Goal: Find specific page/section: Find specific page/section

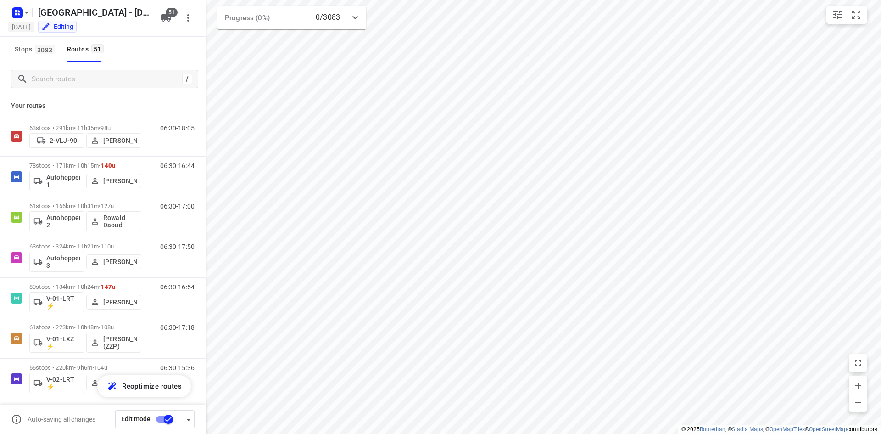
scroll to position [1010, 0]
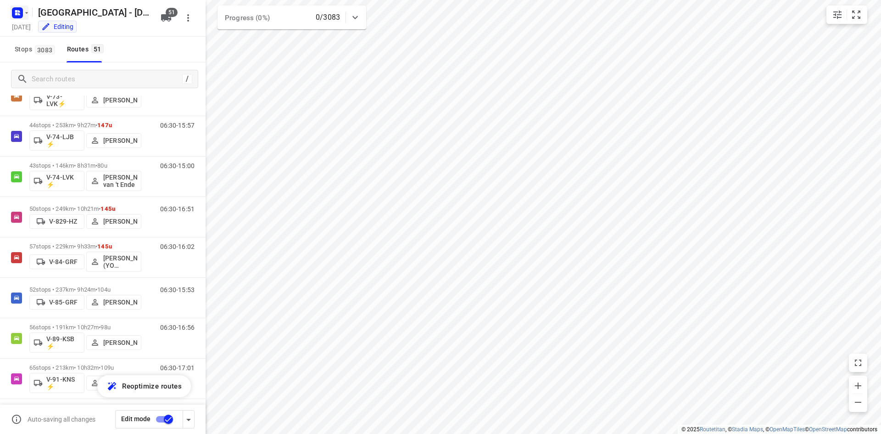
click at [13, 15] on rect "button" at bounding box center [17, 12] width 11 height 11
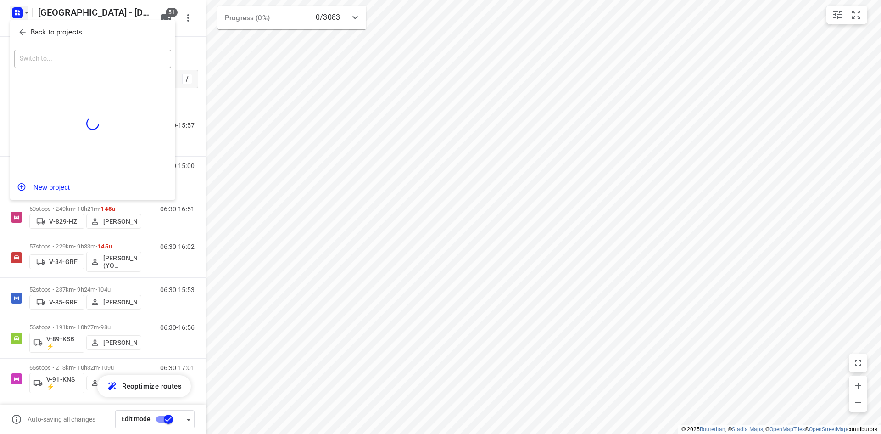
click at [15, 32] on button "Back to projects" at bounding box center [92, 32] width 157 height 15
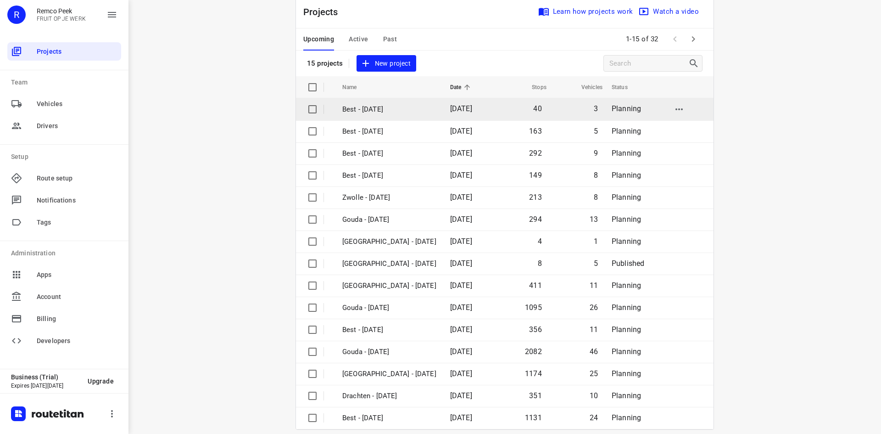
scroll to position [30, 0]
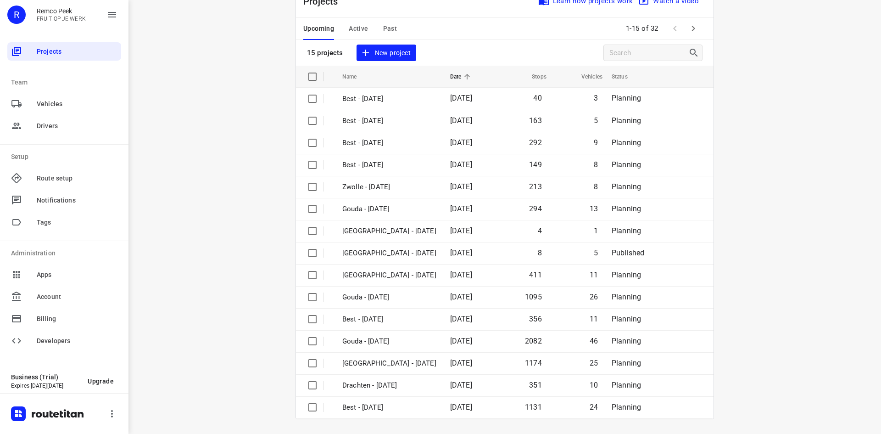
click at [512, 32] on div "Upcoming Active Past 1-15 of 32" at bounding box center [505, 29] width 418 height 22
click at [394, 27] on div "Upcoming Active Past" at bounding box center [357, 29] width 108 height 22
click at [387, 28] on span "Past" at bounding box center [390, 28] width 14 height 11
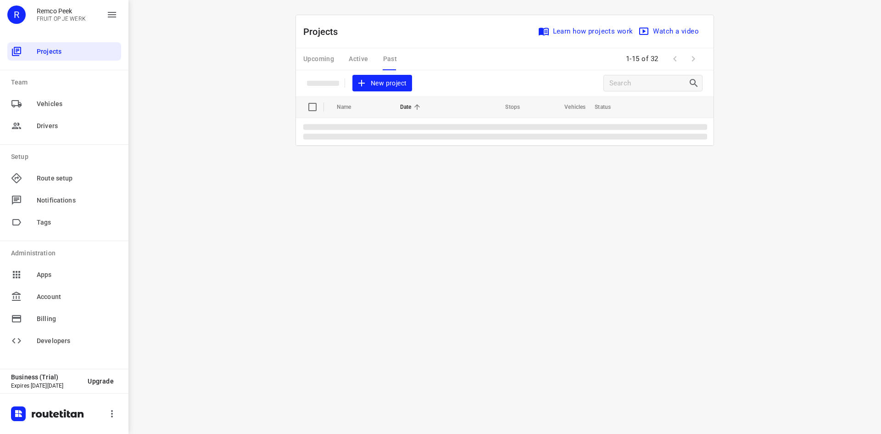
scroll to position [0, 0]
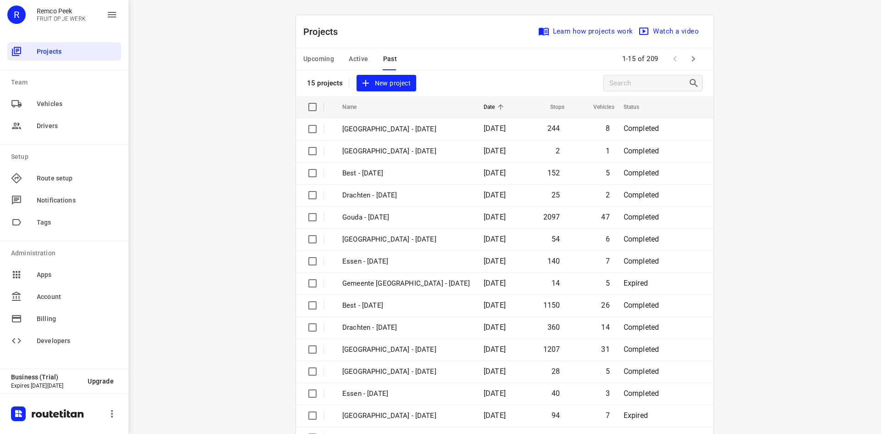
click at [696, 61] on icon "button" at bounding box center [693, 58] width 11 height 11
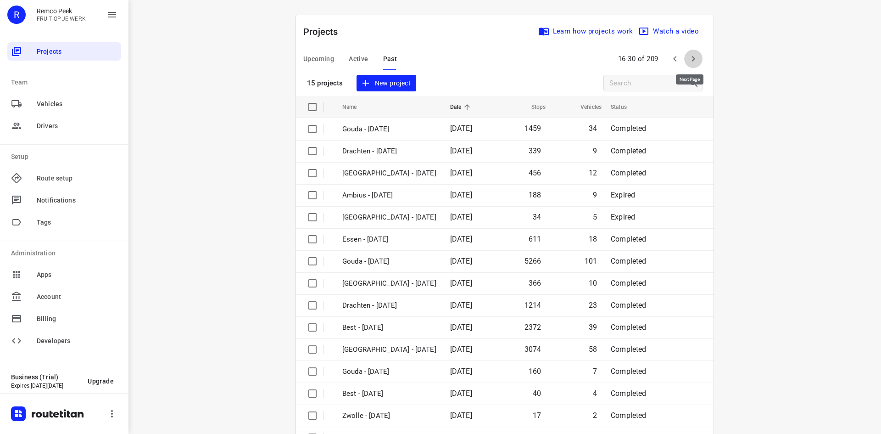
click at [695, 58] on icon "button" at bounding box center [693, 58] width 11 height 11
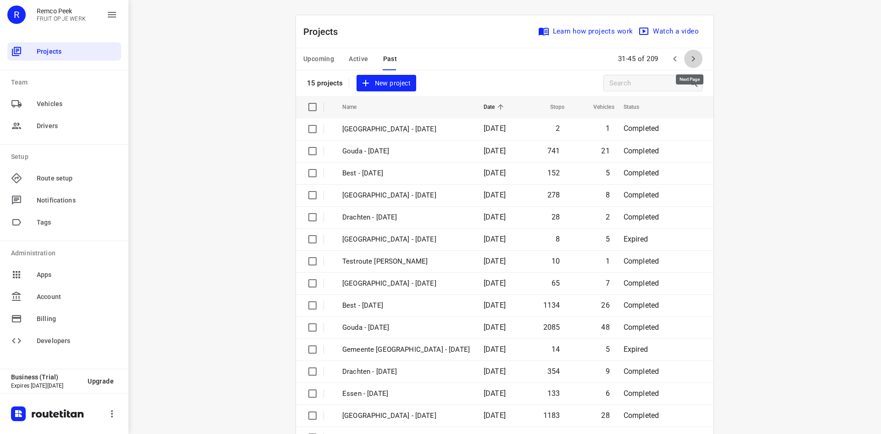
click at [694, 58] on icon "button" at bounding box center [693, 58] width 11 height 11
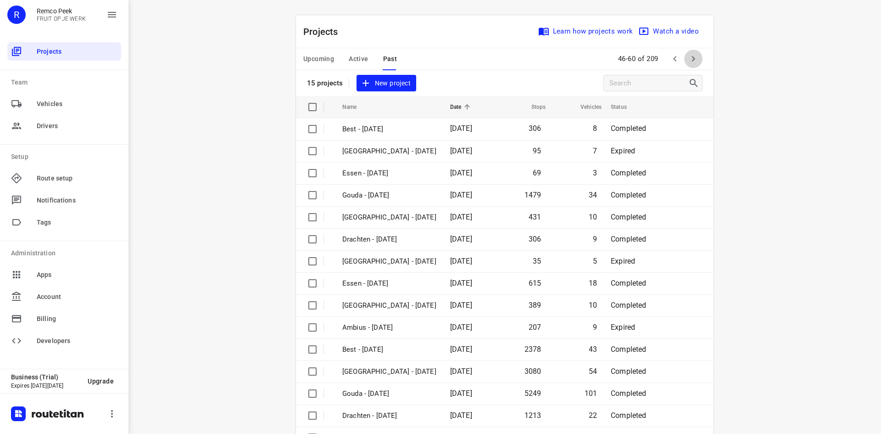
click at [694, 57] on icon "button" at bounding box center [693, 58] width 11 height 11
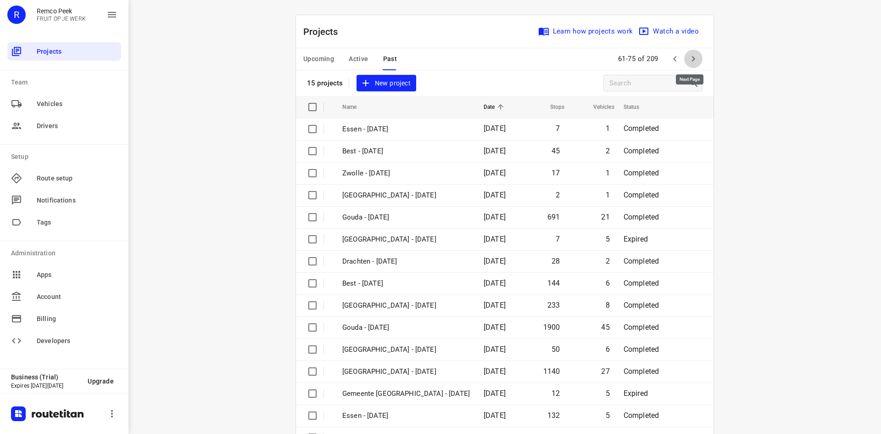
click at [694, 57] on icon "button" at bounding box center [693, 58] width 11 height 11
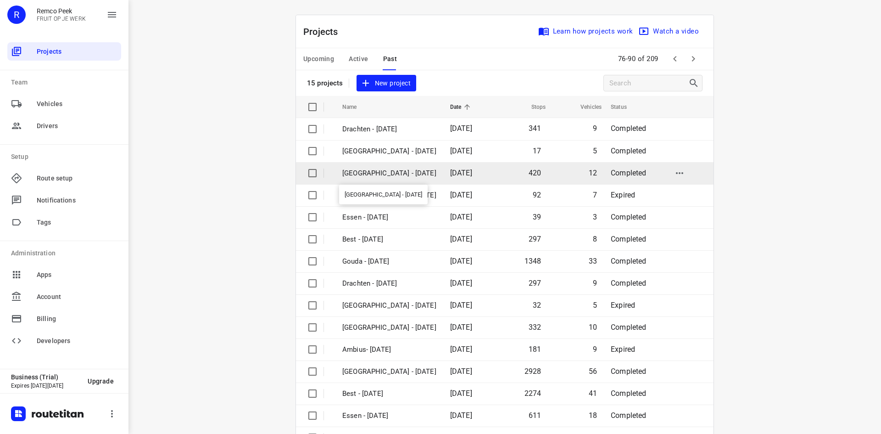
click at [424, 171] on p "[GEOGRAPHIC_DATA] - [DATE]" at bounding box center [389, 173] width 94 height 11
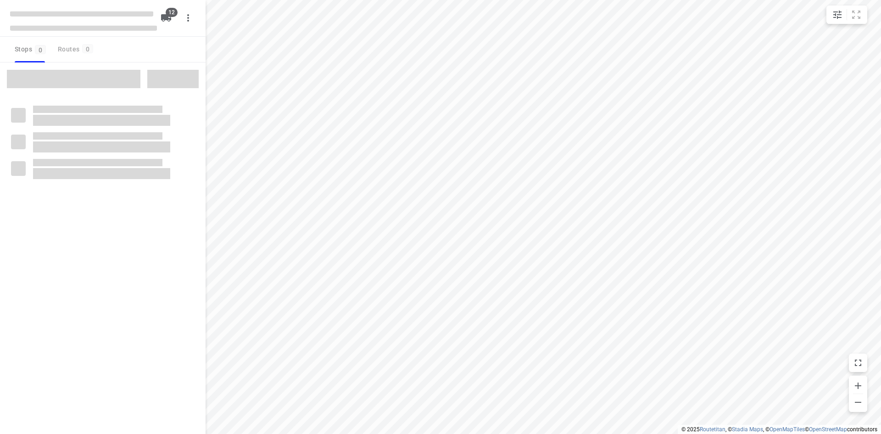
checkbox input "true"
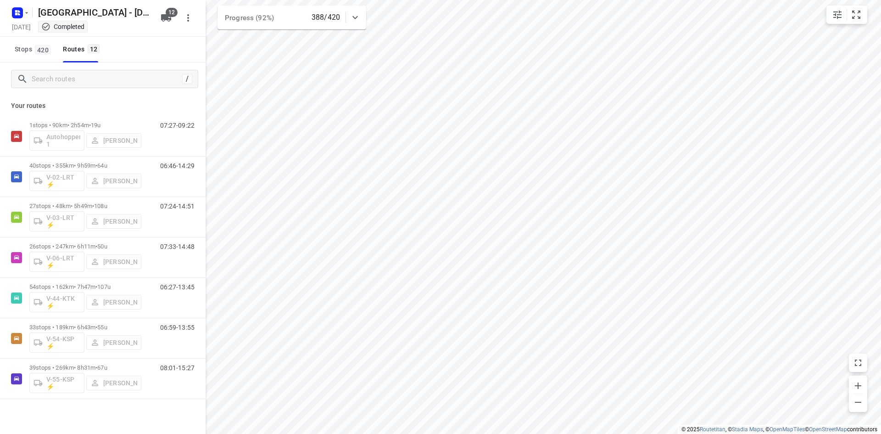
click at [118, 88] on div "/" at bounding box center [103, 78] width 206 height 33
click at [111, 75] on input "Search routes" at bounding box center [105, 79] width 147 height 14
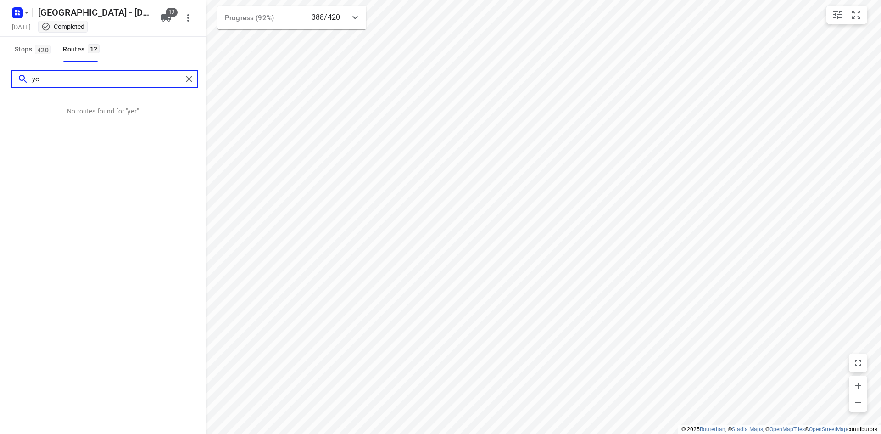
type input "y"
